Goal: Task Accomplishment & Management: Use online tool/utility

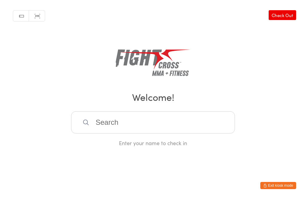
click at [128, 125] on input "search" at bounding box center [153, 122] width 164 height 22
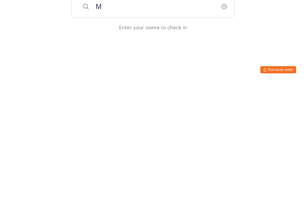
type input "Ma"
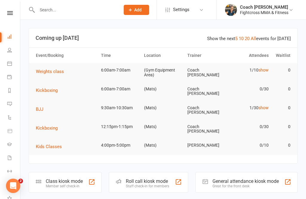
click at [51, 89] on span "Kickboxing" at bounding box center [47, 90] width 22 height 5
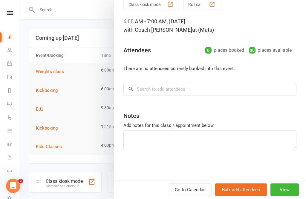
scroll to position [27, 0]
click at [199, 86] on input "search" at bounding box center [209, 89] width 173 height 13
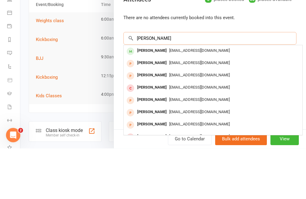
type input "Max wal"
click at [169, 99] on span "maxhwalshaw@gmail.com" at bounding box center [199, 101] width 61 height 4
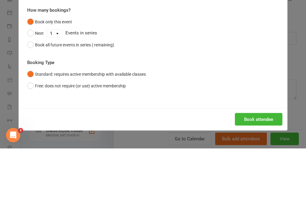
scroll to position [51, 0]
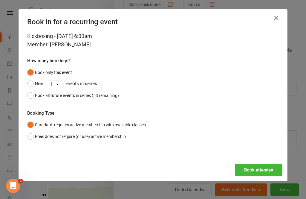
click at [253, 167] on button "Book attendee" at bounding box center [258, 169] width 47 height 13
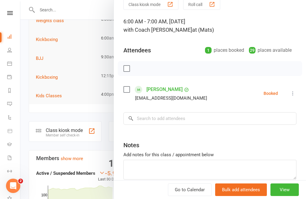
click at [5, 10] on nav "Clubworx Dashboard People Calendar Payments Reports Messages Automations Produc…" at bounding box center [10, 100] width 20 height 199
click at [9, 11] on icon at bounding box center [10, 13] width 6 height 4
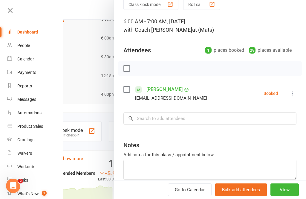
click at [22, 28] on link "Dashboard" at bounding box center [35, 31] width 56 height 13
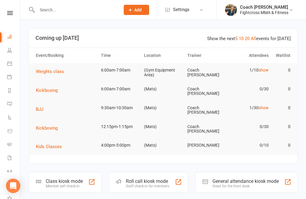
click at [12, 11] on icon at bounding box center [10, 13] width 6 height 4
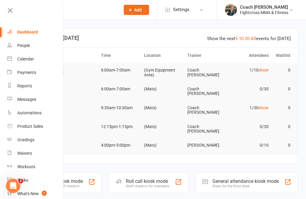
click at [236, 184] on div "Great for the front desk" at bounding box center [245, 186] width 66 height 4
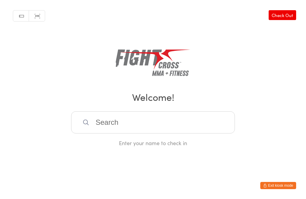
click at [139, 133] on input "search" at bounding box center [153, 122] width 164 height 22
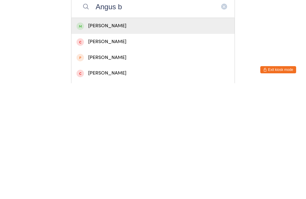
type input "Angus b"
click at [93, 137] on div "Angus Boyd" at bounding box center [152, 141] width 153 height 8
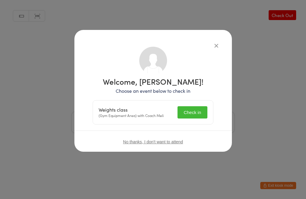
click at [191, 113] on button "Check in" at bounding box center [192, 112] width 30 height 12
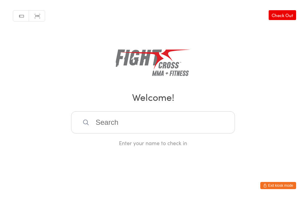
click at [134, 122] on input "search" at bounding box center [153, 122] width 164 height 22
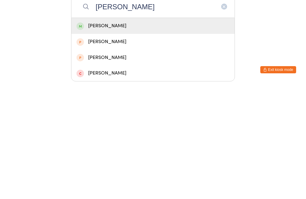
type input "Celeste"
click at [151, 137] on div "Celeste Moyer" at bounding box center [152, 141] width 153 height 8
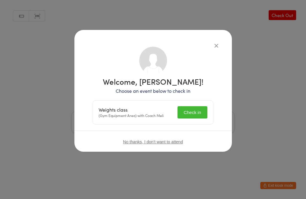
click at [191, 116] on button "Check in" at bounding box center [192, 112] width 30 height 12
